Goal: Check status: Check status

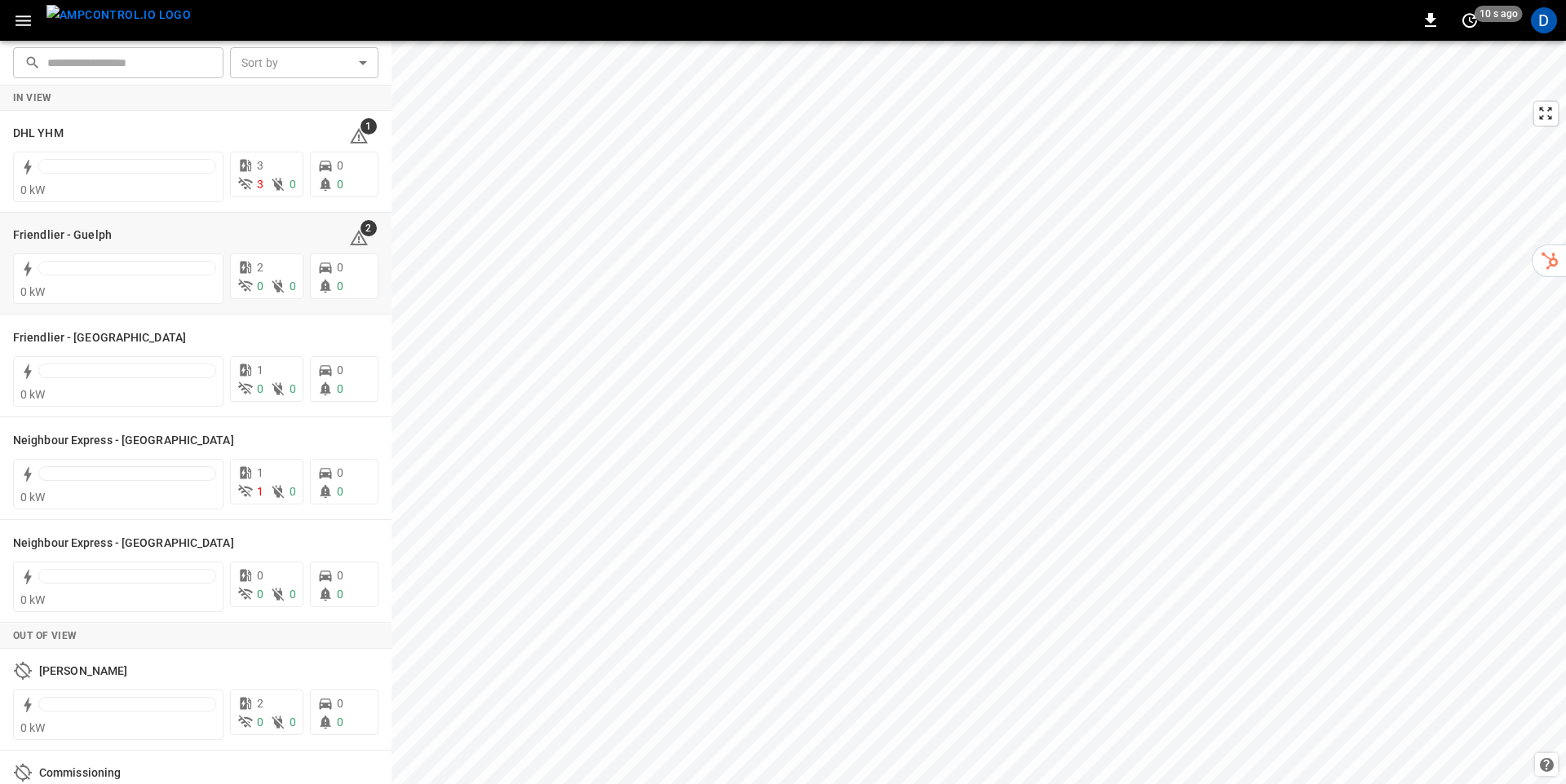
click at [298, 231] on div "Friendlier - Guelph" at bounding box center [171, 234] width 317 height 19
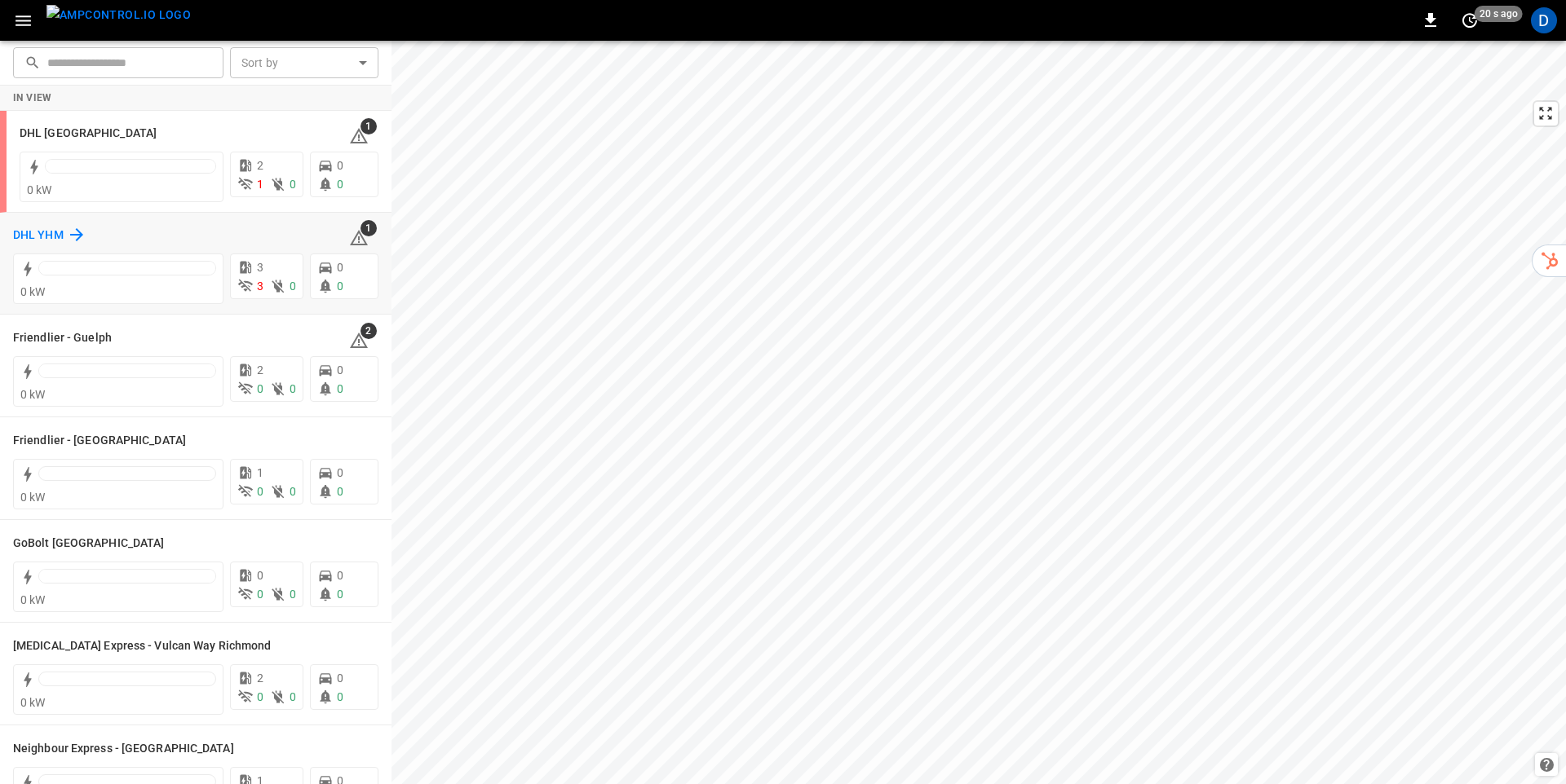
click at [60, 233] on h6 "DHL YHM" at bounding box center [38, 236] width 51 height 18
click at [77, 337] on h6 "Friendlier - Guelph" at bounding box center [62, 339] width 98 height 18
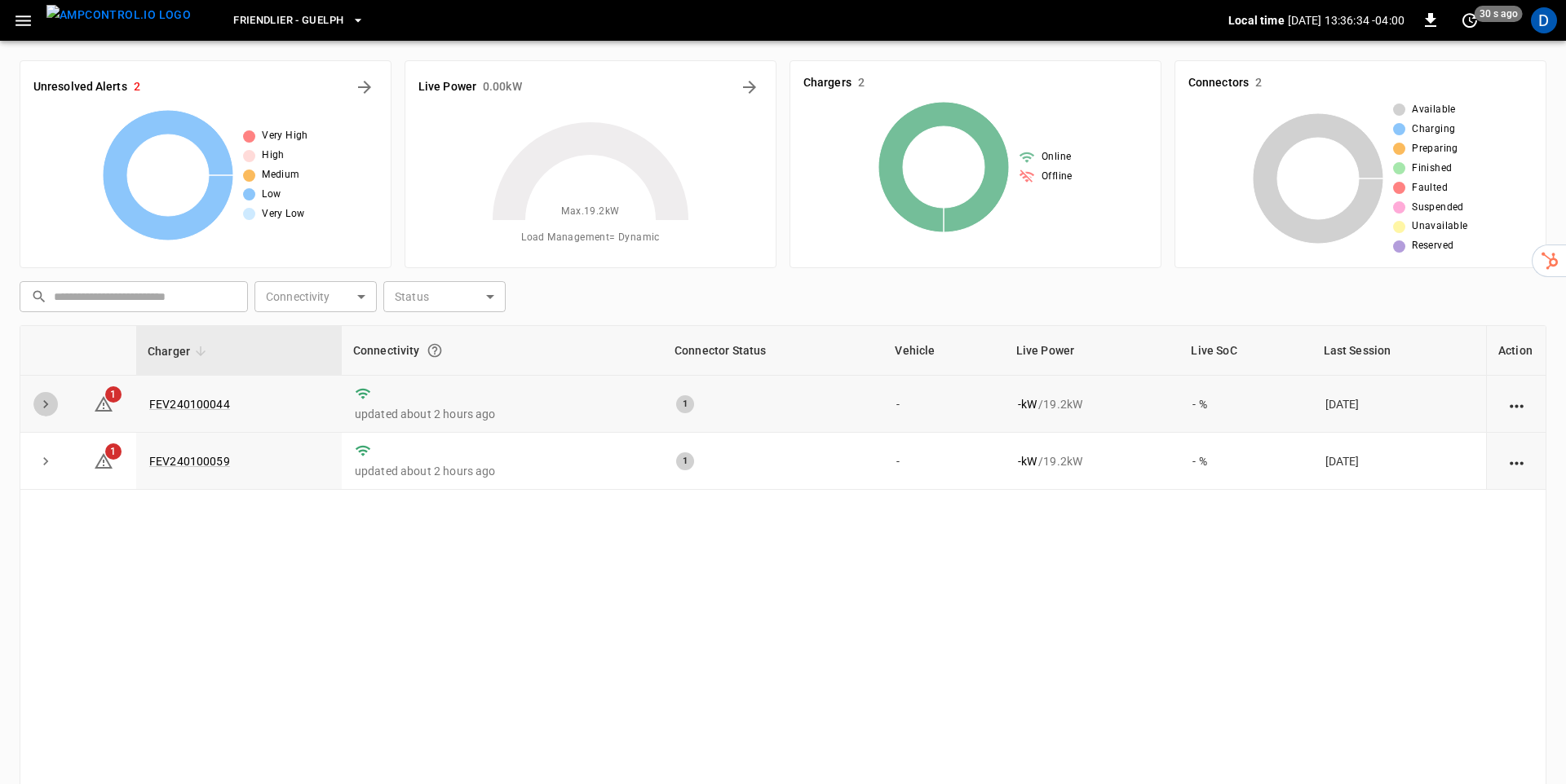
click at [40, 398] on icon "expand row" at bounding box center [46, 405] width 17 height 17
